Goal: Information Seeking & Learning: Learn about a topic

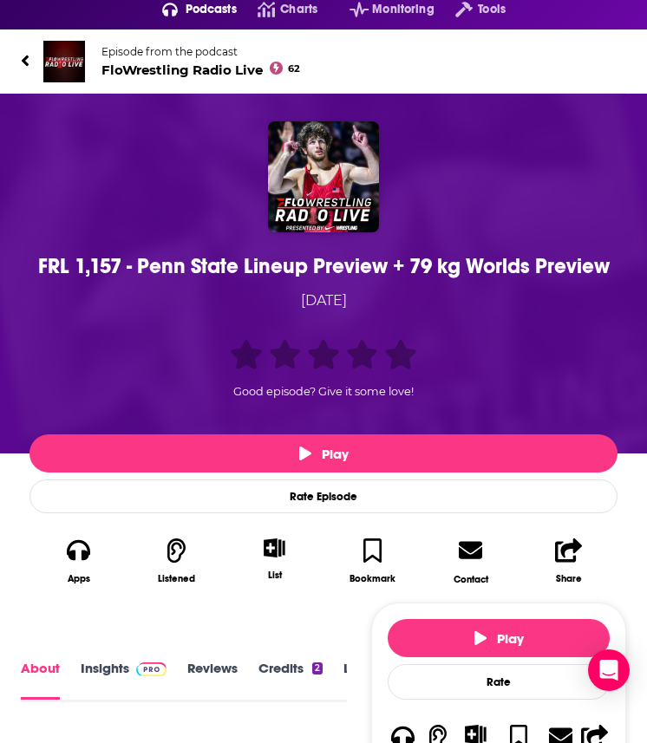
scroll to position [75, 0]
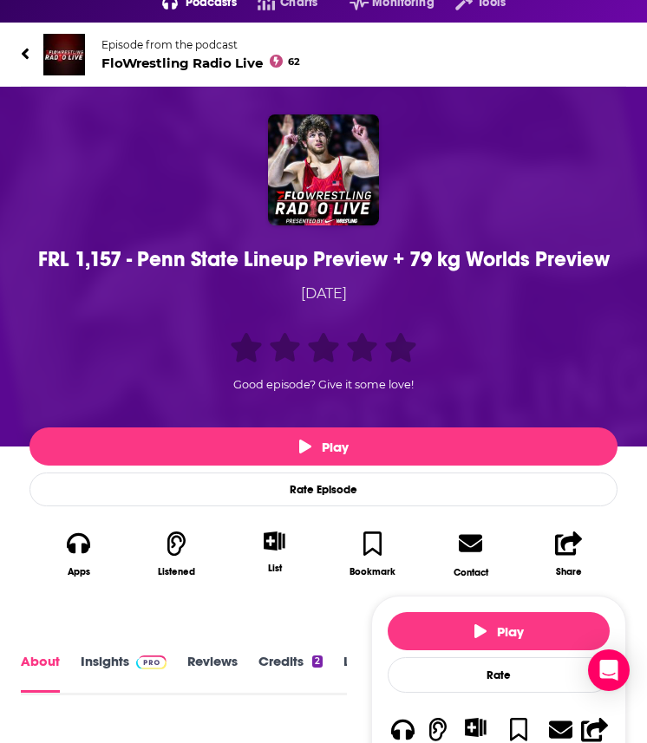
click at [276, 276] on div "FRL 1,157 - Penn State Lineup Preview + 79 kg Worlds Preview [DATE] Good episod…" at bounding box center [323, 269] width 605 height 310
click at [276, 260] on div "FRL 1,157 - Penn State Lineup Preview + 79 kg Worlds Preview" at bounding box center [323, 259] width 579 height 26
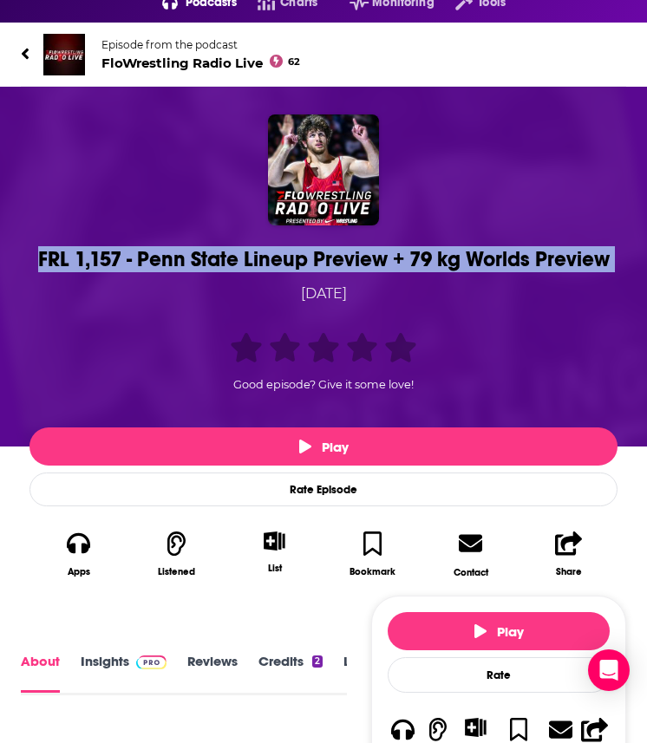
click at [276, 260] on div "FRL 1,157 - Penn State Lineup Preview + 79 kg Worlds Preview" at bounding box center [323, 259] width 579 height 26
copy h1 "FRL 1,157 - Penn State Lineup Preview + 79 kg Worlds Preview"
click at [215, 246] on div "FRL 1,157 - Penn State Lineup Preview + 79 kg Worlds Preview" at bounding box center [323, 259] width 579 height 26
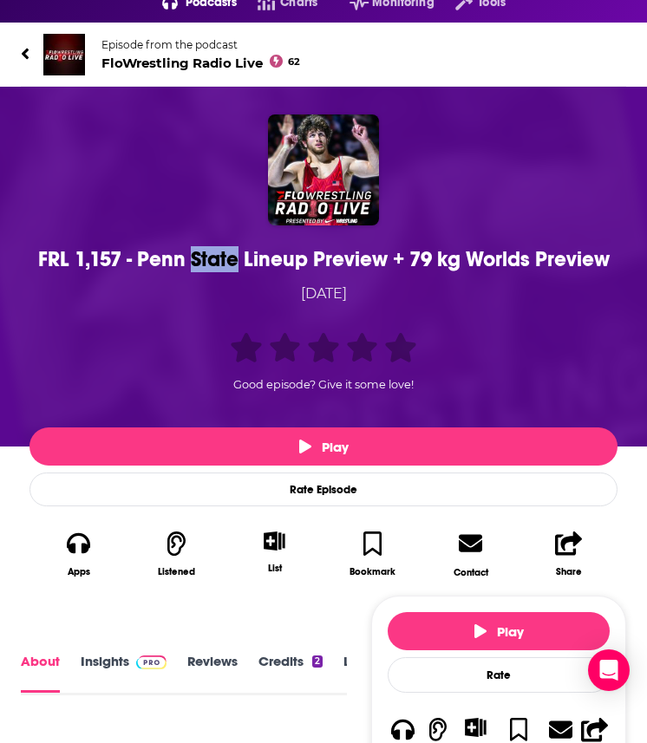
click at [215, 246] on div "FRL 1,157 - Penn State Lineup Preview + 79 kg Worlds Preview" at bounding box center [323, 259] width 579 height 26
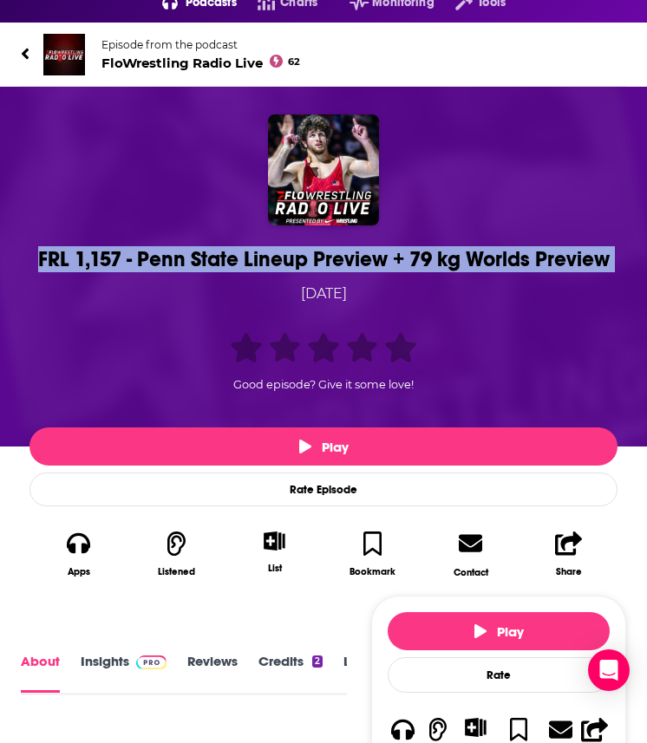
click at [215, 246] on div "FRL 1,157 - Penn State Lineup Preview + 79 kg Worlds Preview" at bounding box center [323, 259] width 579 height 26
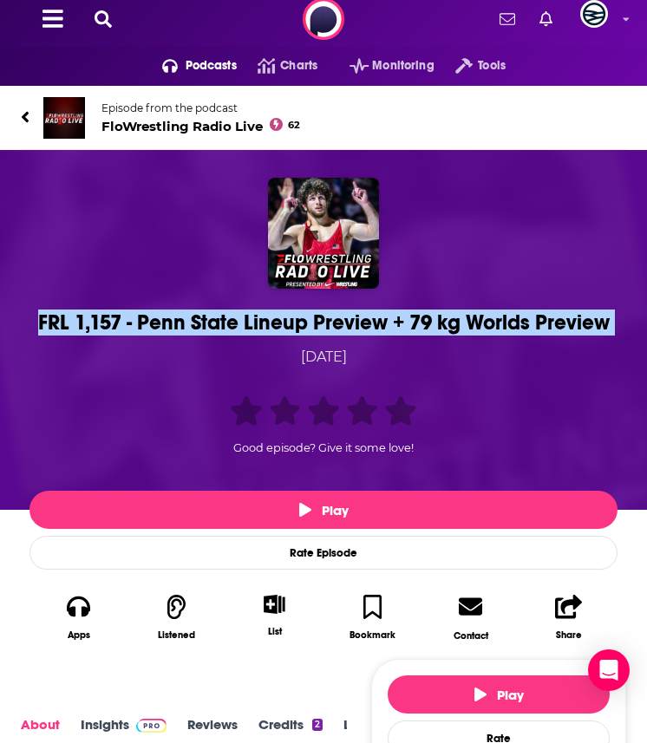
scroll to position [0, 0]
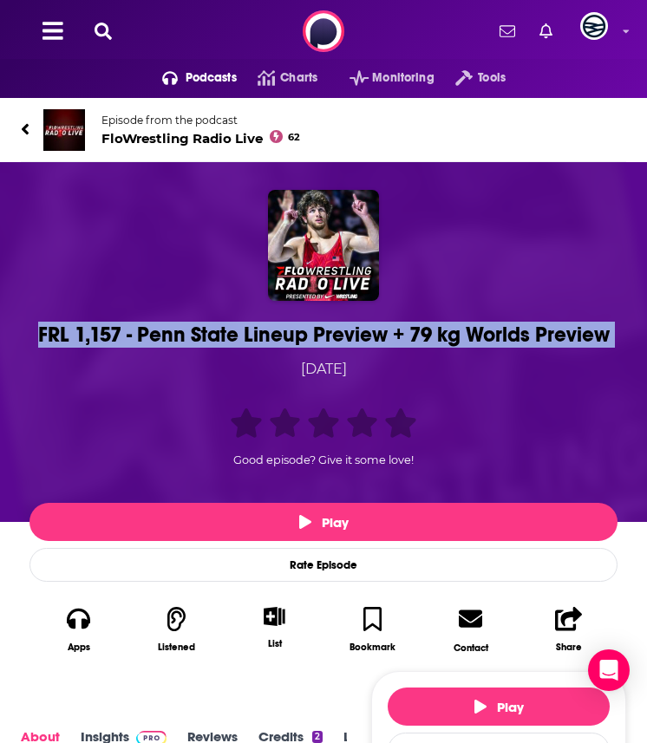
click at [71, 140] on img at bounding box center [64, 130] width 42 height 42
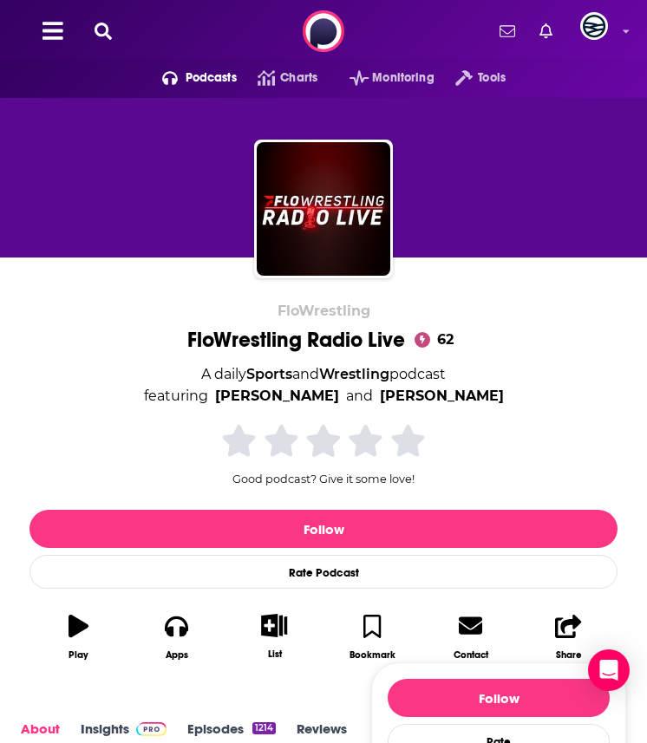
click at [214, 368] on div "A daily Sports and Wrestling podcast featuring [PERSON_NAME] and [PERSON_NAME]" at bounding box center [324, 385] width 360 height 44
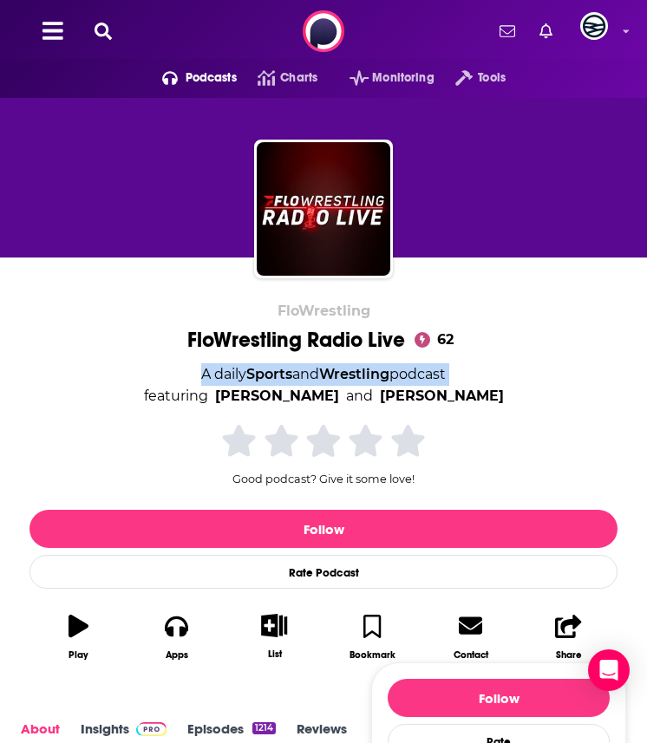
click at [214, 368] on div "A daily Sports and Wrestling podcast featuring [PERSON_NAME] and [PERSON_NAME]" at bounding box center [324, 385] width 360 height 44
click at [211, 380] on div "A daily Sports and Wrestling podcast featuring [PERSON_NAME] and [PERSON_NAME]" at bounding box center [324, 385] width 360 height 44
click at [190, 367] on div "A daily Sports and Wrestling podcast featuring [PERSON_NAME] and [PERSON_NAME]" at bounding box center [324, 385] width 360 height 44
click at [180, 370] on div "A daily Sports and Wrestling podcast featuring [PERSON_NAME] and [PERSON_NAME]" at bounding box center [324, 385] width 360 height 44
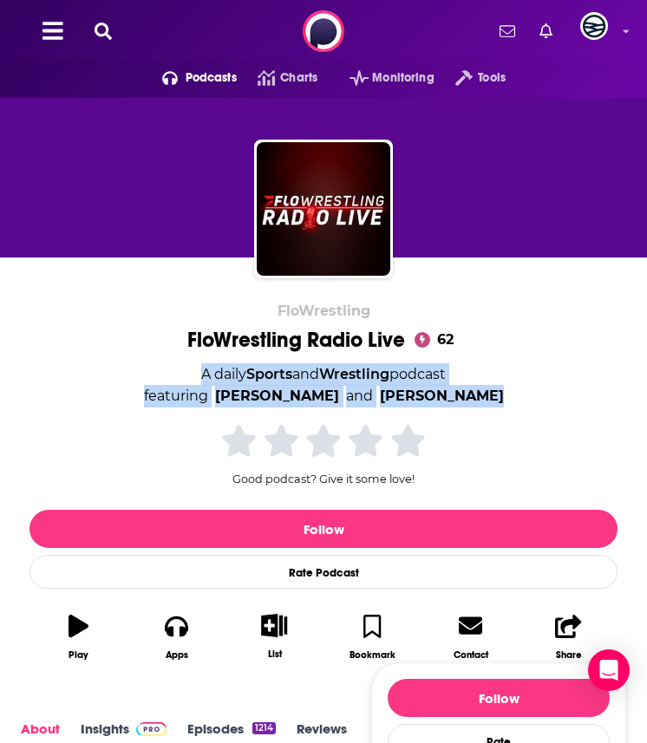
drag, startPoint x: 492, startPoint y: 395, endPoint x: 149, endPoint y: 373, distance: 343.9
click at [149, 373] on div "FloWrestling FloWrestling Radio Live 62 A daily Sports and Wrestling podcast fe…" at bounding box center [323, 486] width 588 height 368
copy div "A daily Sports and Wrestling podcast featuring [PERSON_NAME] and [PERSON_NAME]"
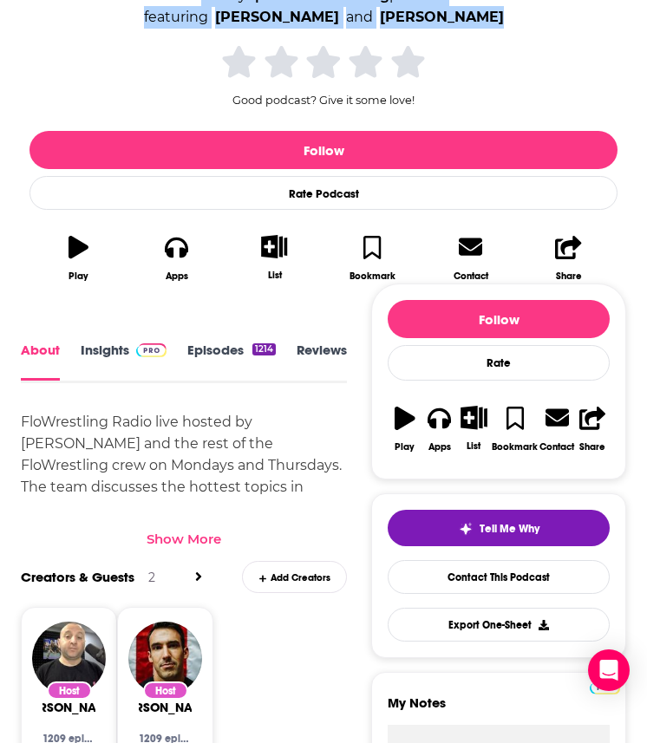
scroll to position [393, 0]
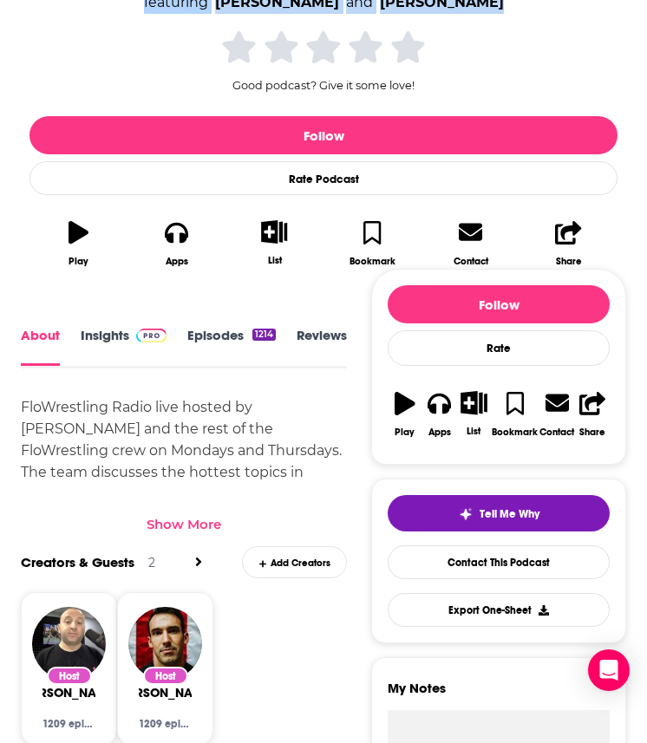
click at [124, 337] on link "Insights" at bounding box center [124, 346] width 86 height 38
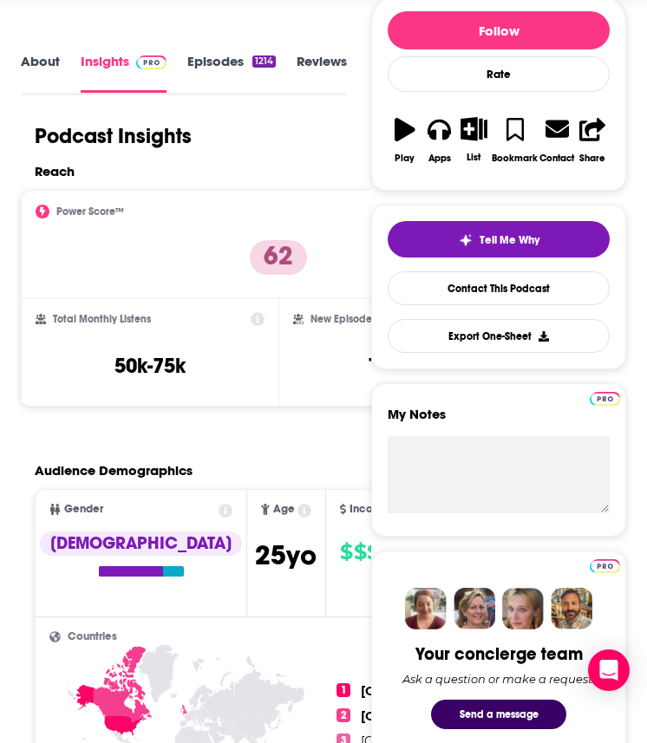
scroll to position [246, 0]
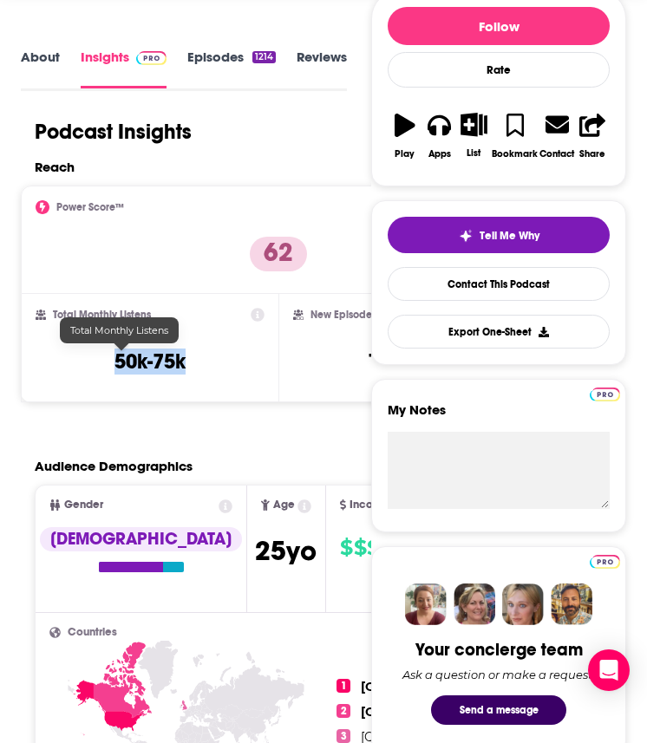
drag, startPoint x: 75, startPoint y: 350, endPoint x: 162, endPoint y: 350, distance: 86.7
click at [162, 350] on div "Total Monthly Listens 50k-75k" at bounding box center [150, 348] width 229 height 80
copy h3 "50k-75k"
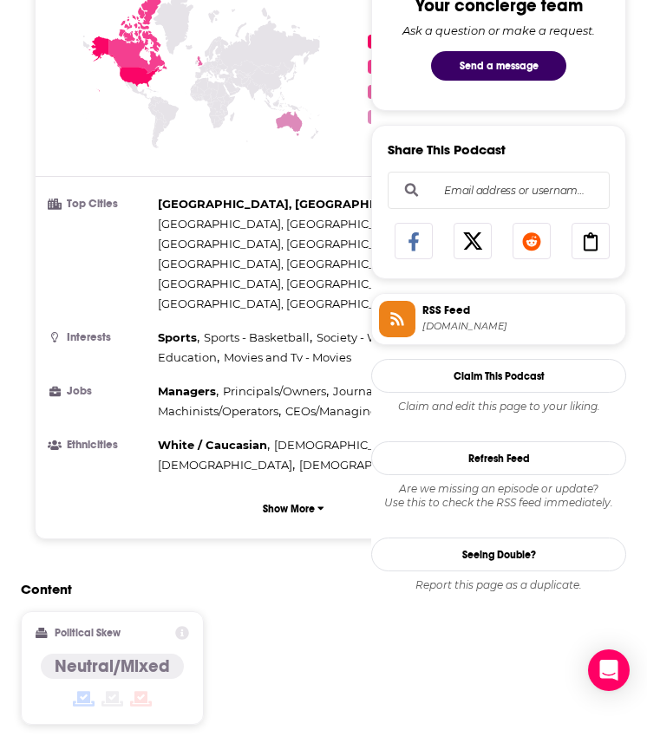
scroll to position [900, 0]
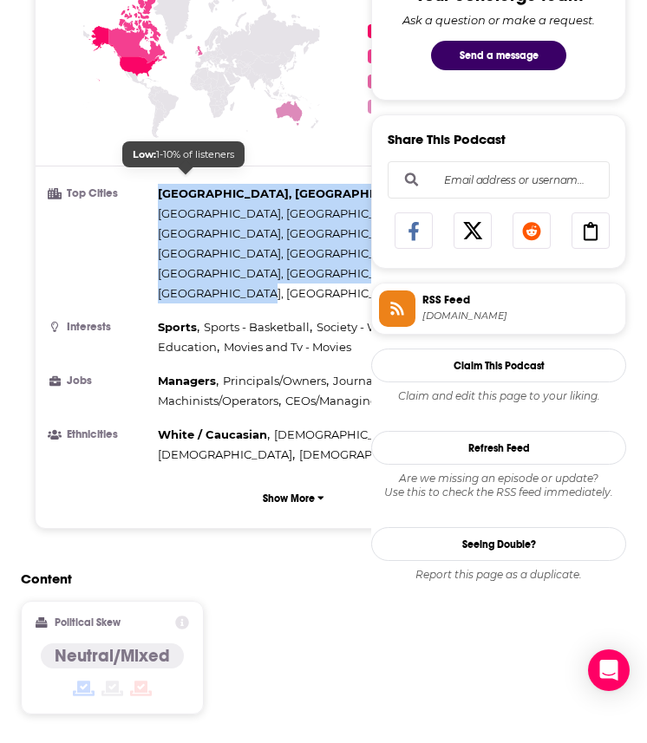
copy div "[GEOGRAPHIC_DATA], [GEOGRAPHIC_DATA] , [GEOGRAPHIC_DATA], [GEOGRAPHIC_DATA] , […"
drag, startPoint x: 339, startPoint y: 205, endPoint x: 159, endPoint y: 184, distance: 180.7
click at [160, 184] on div "[GEOGRAPHIC_DATA], [GEOGRAPHIC_DATA] , [GEOGRAPHIC_DATA], [GEOGRAPHIC_DATA] , […" at bounding box center [343, 244] width 370 height 120
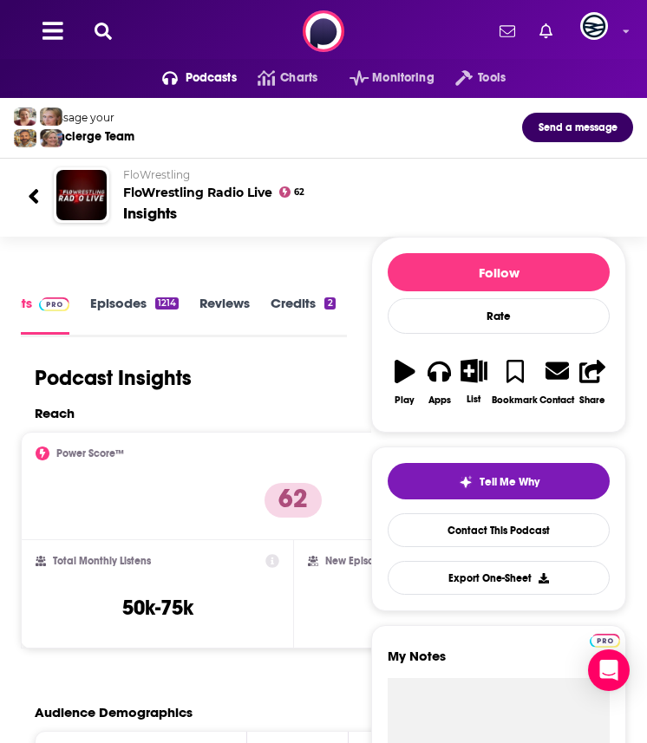
scroll to position [0, 0]
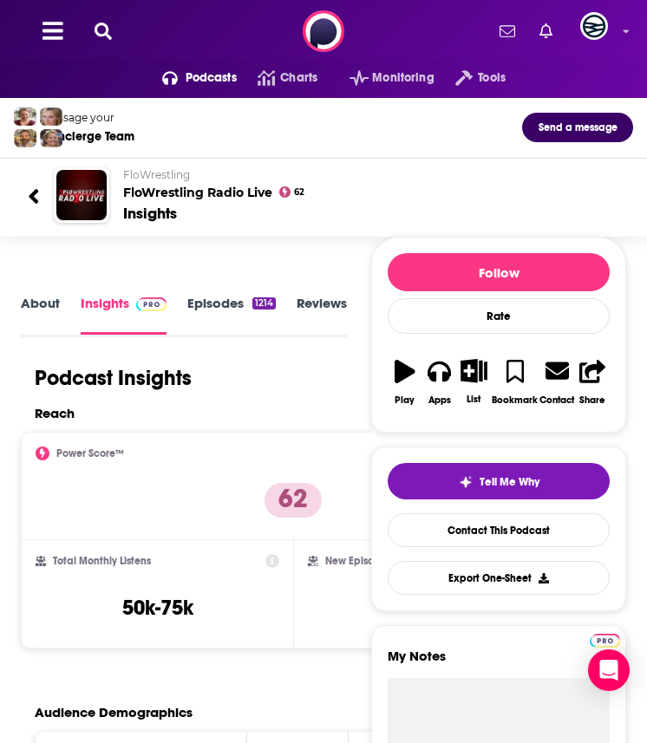
click at [213, 307] on link "Episodes 1214" at bounding box center [231, 314] width 88 height 39
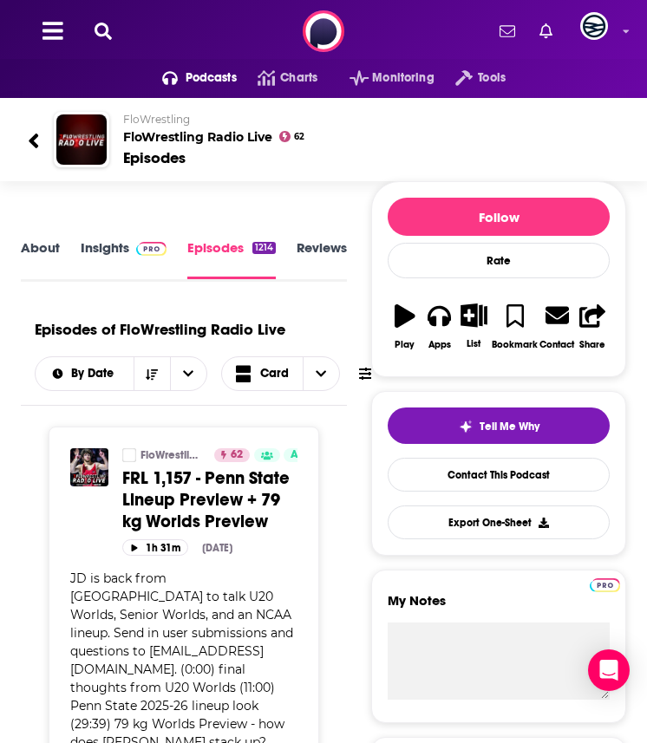
click at [179, 484] on span "FRL 1,157 - Penn State Lineup Preview + 79 kg Worlds Preview" at bounding box center [205, 499] width 167 height 65
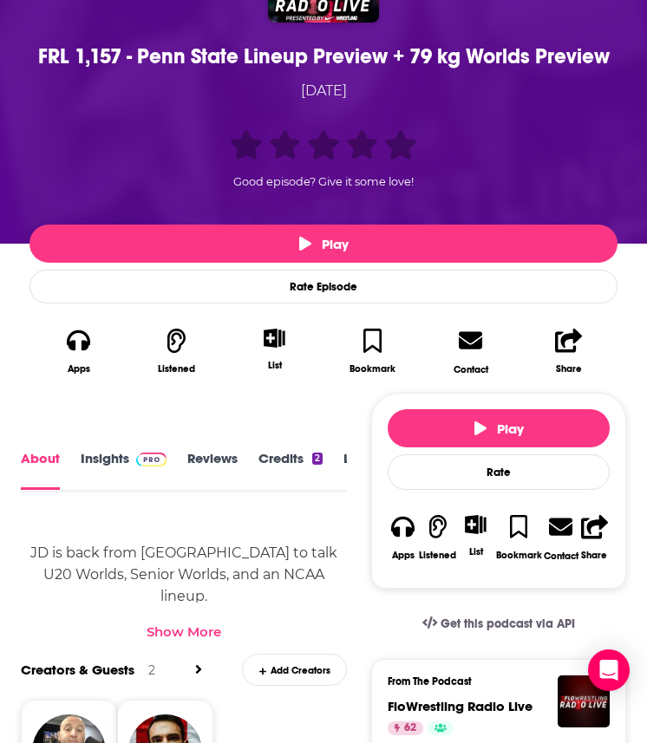
scroll to position [0, 132]
click at [285, 465] on link "Transcript" at bounding box center [295, 470] width 62 height 39
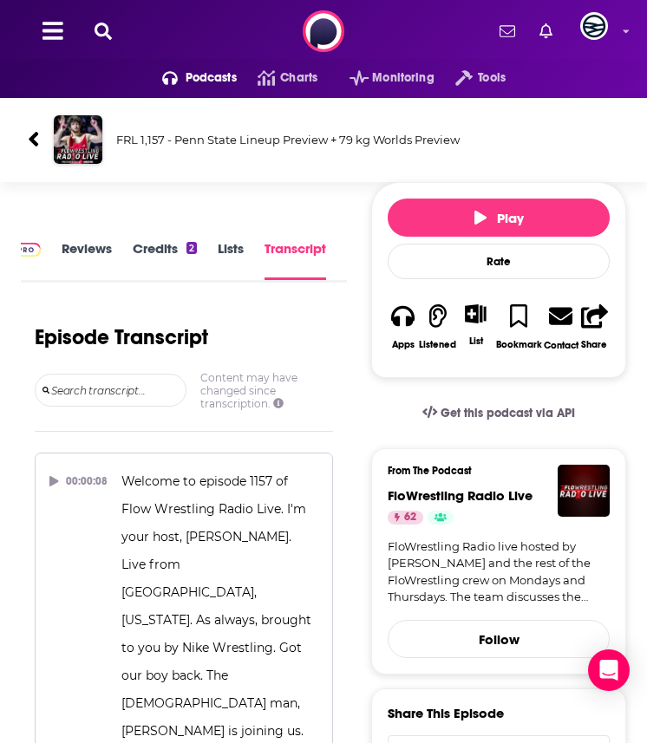
scroll to position [29985, 0]
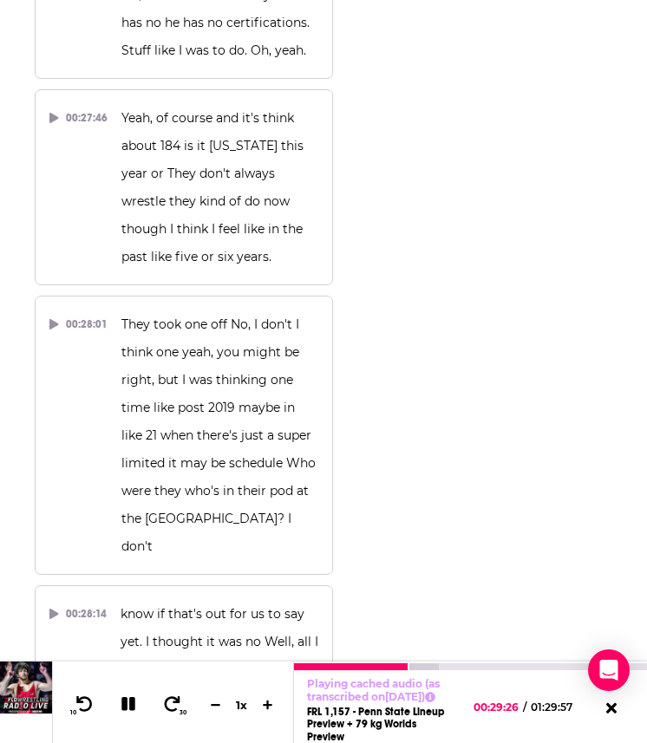
click at [127, 693] on div at bounding box center [136, 702] width 44 height 27
click at [125, 695] on icon at bounding box center [128, 705] width 14 height 14
drag, startPoint x: 169, startPoint y: 258, endPoint x: 159, endPoint y: 625, distance: 366.7
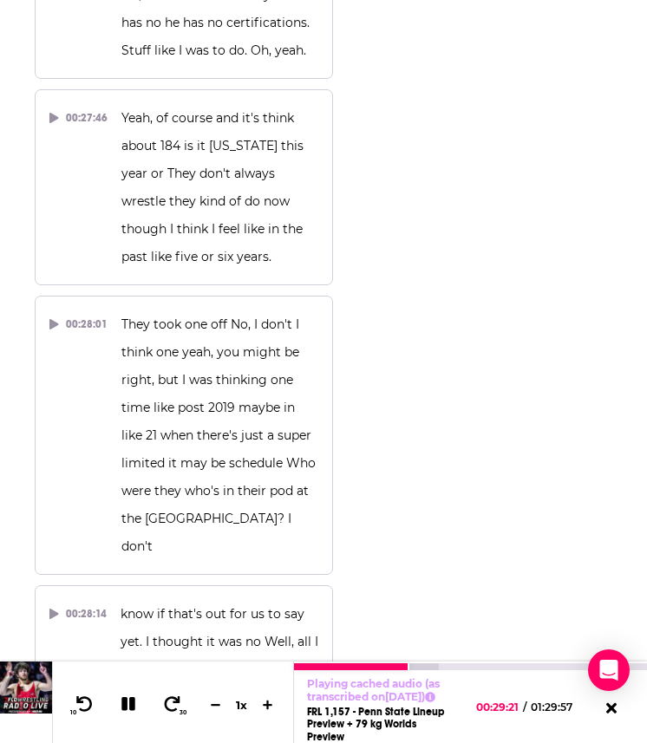
copy div "mean, I was at one of your tenants homes and he didn't have consistent spectrum…"
click at [140, 695] on button at bounding box center [129, 705] width 30 height 22
click at [67, 695] on button "10" at bounding box center [83, 704] width 36 height 24
click at [140, 695] on button at bounding box center [128, 704] width 33 height 24
click at [127, 695] on icon at bounding box center [129, 704] width 20 height 16
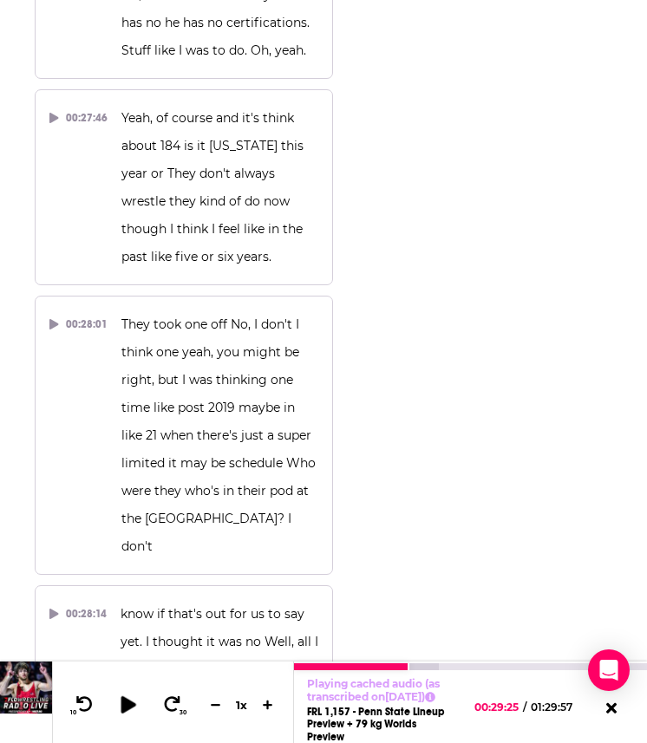
click at [124, 695] on icon at bounding box center [127, 703] width 15 height 17
click at [124, 695] on icon at bounding box center [128, 705] width 14 height 14
click at [120, 695] on icon at bounding box center [128, 703] width 22 height 17
click at [126, 695] on icon at bounding box center [128, 705] width 14 height 14
click at [122, 695] on icon at bounding box center [127, 703] width 15 height 17
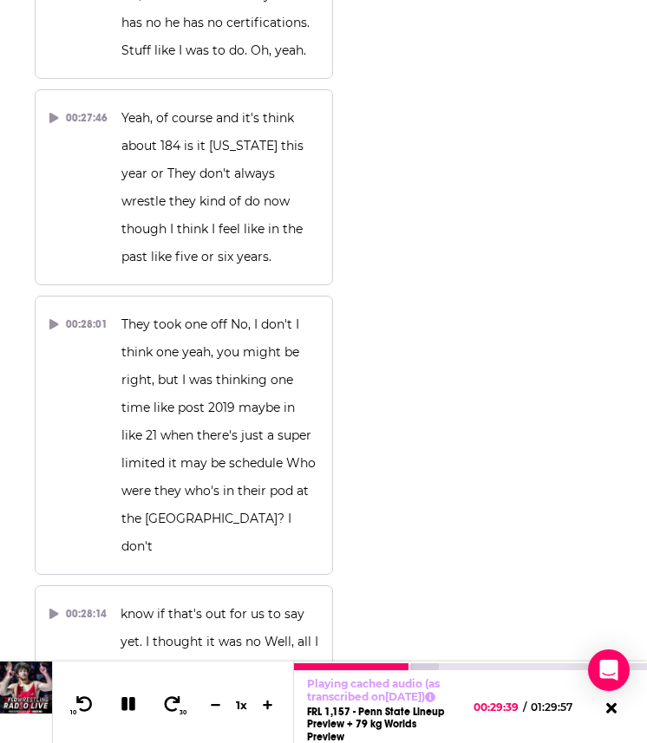
click at [122, 695] on icon at bounding box center [128, 705] width 14 height 14
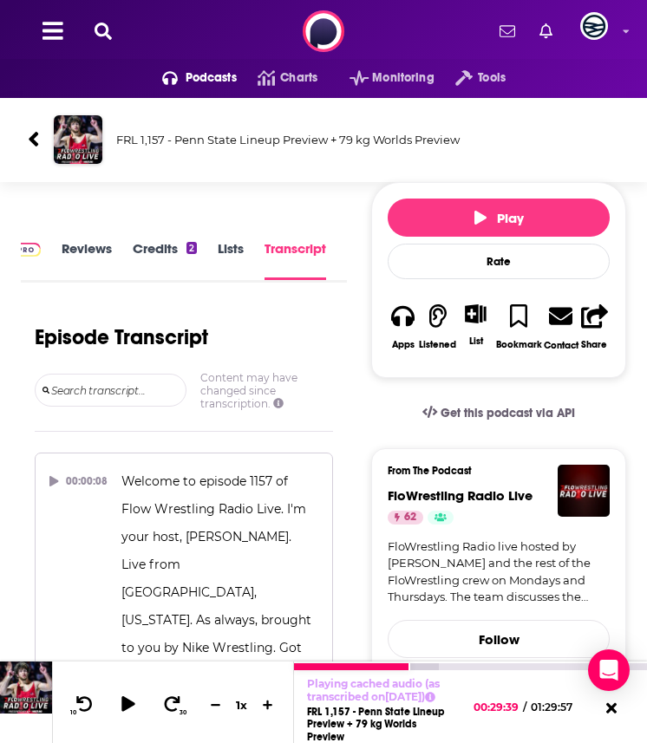
scroll to position [0, 0]
click at [133, 237] on div "About Insights Reviews Credits 2 Lists Transcript" at bounding box center [184, 259] width 326 height 45
click at [129, 243] on span at bounding box center [147, 248] width 37 height 16
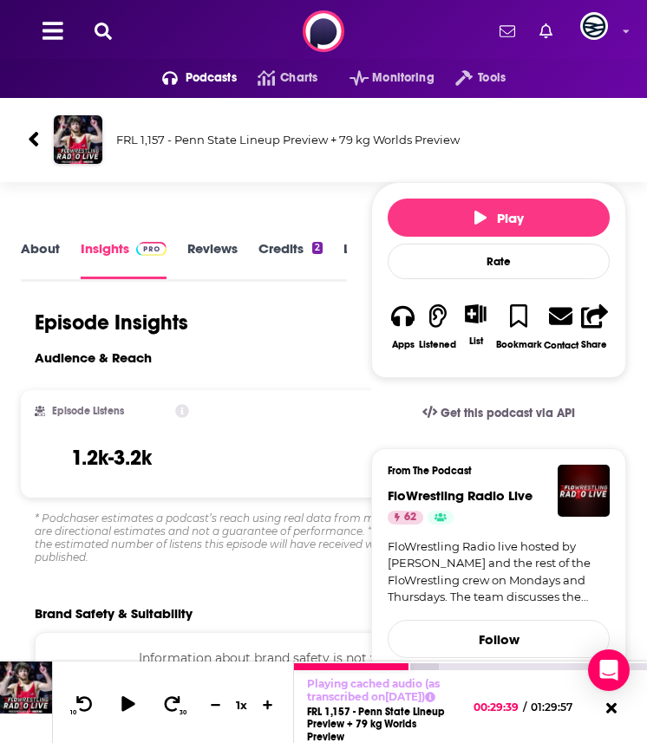
click at [41, 266] on link "About" at bounding box center [40, 259] width 39 height 39
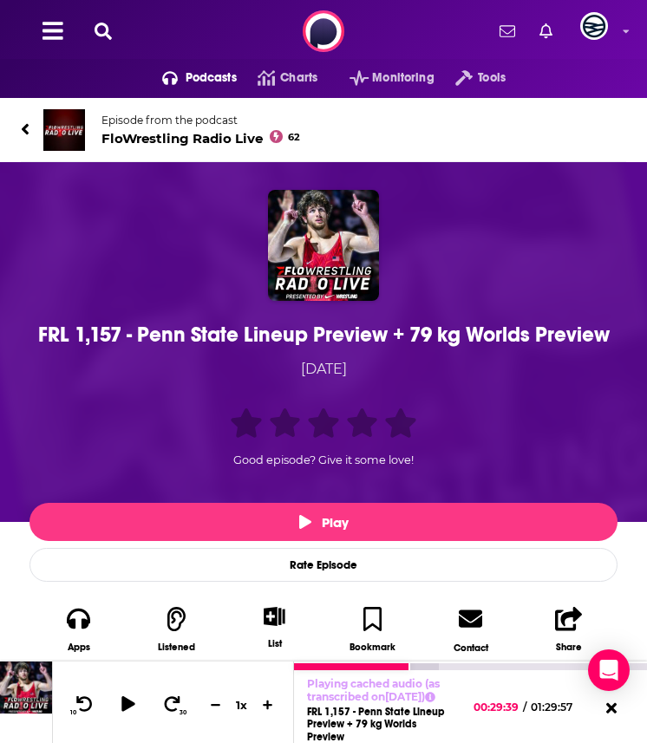
click at [68, 150] on img at bounding box center [64, 130] width 42 height 42
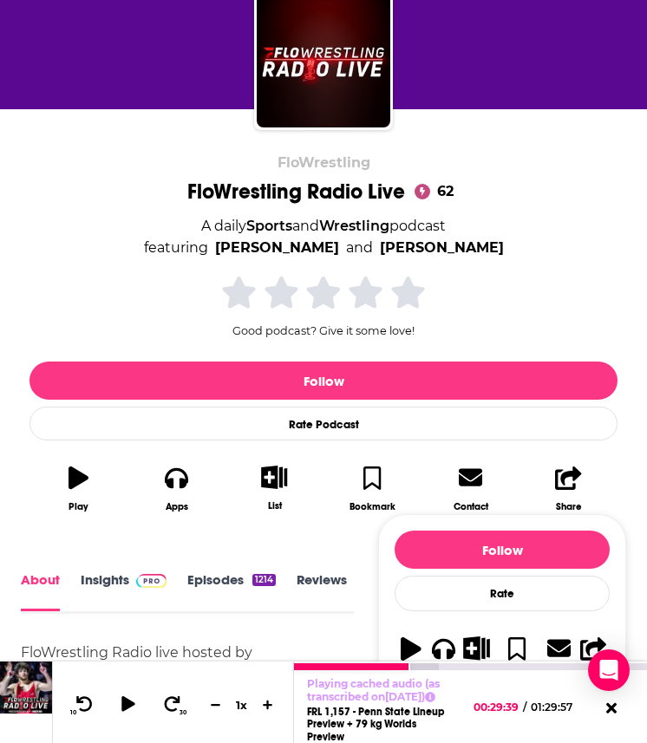
scroll to position [166, 0]
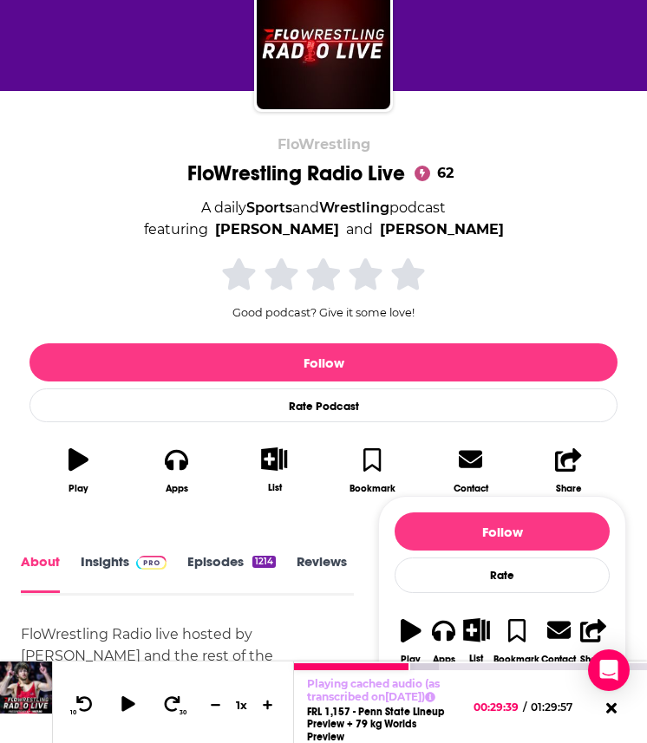
click at [146, 573] on link "Insights" at bounding box center [124, 573] width 86 height 38
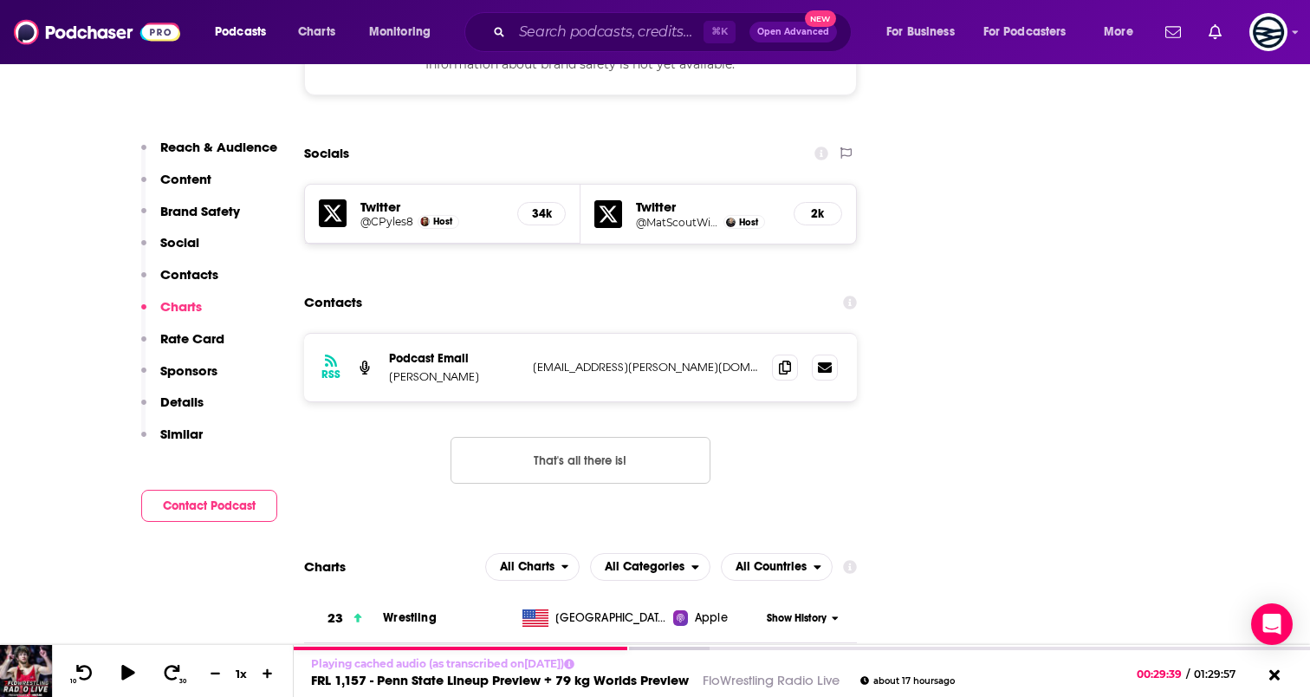
scroll to position [1638, 0]
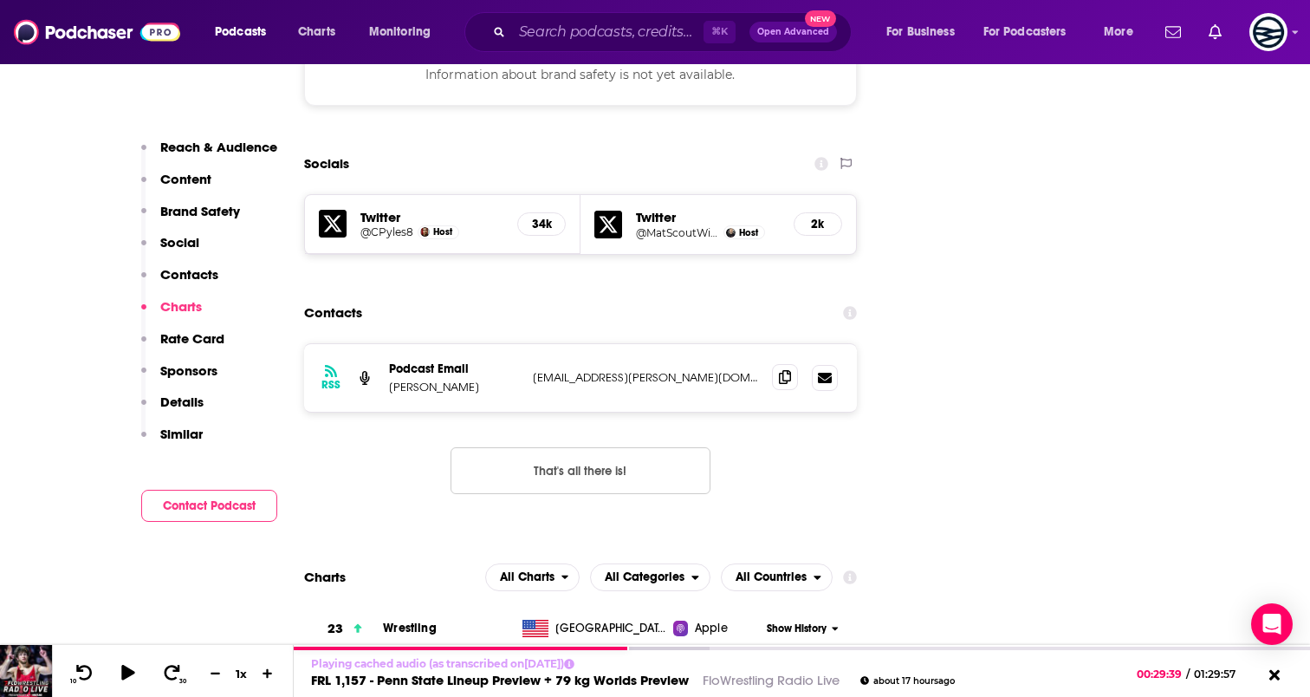
click at [790, 364] on span at bounding box center [785, 377] width 26 height 26
